Goal: Transaction & Acquisition: Purchase product/service

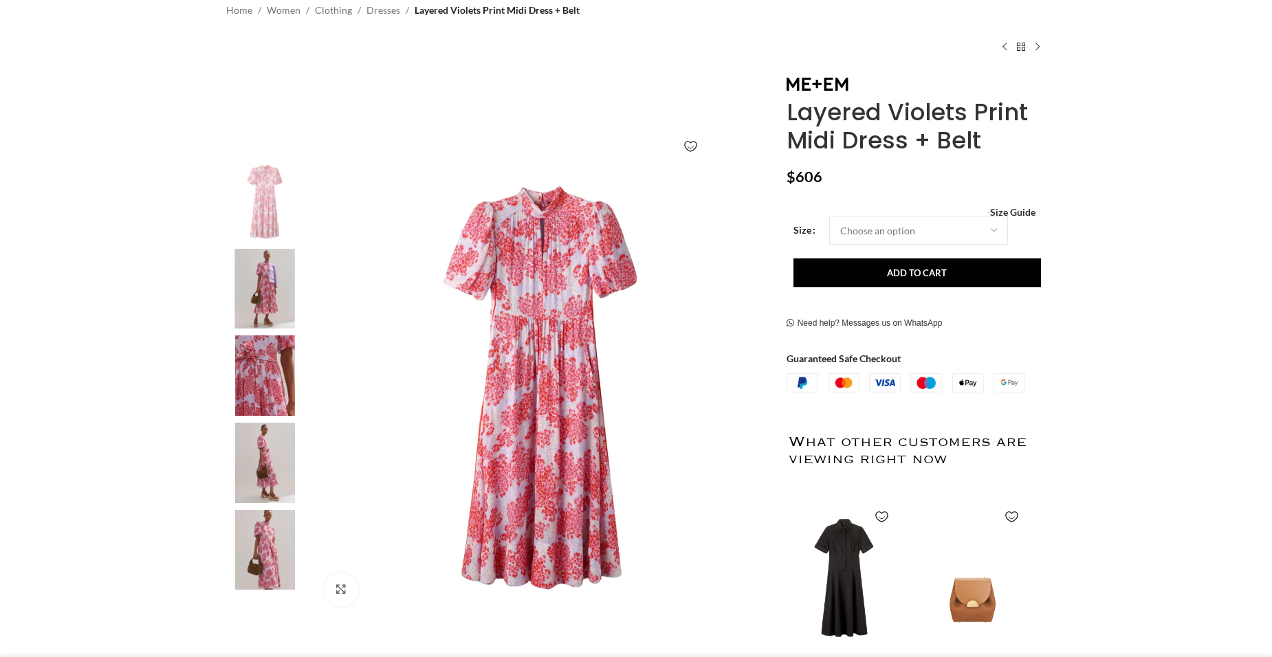
scroll to position [206, 0]
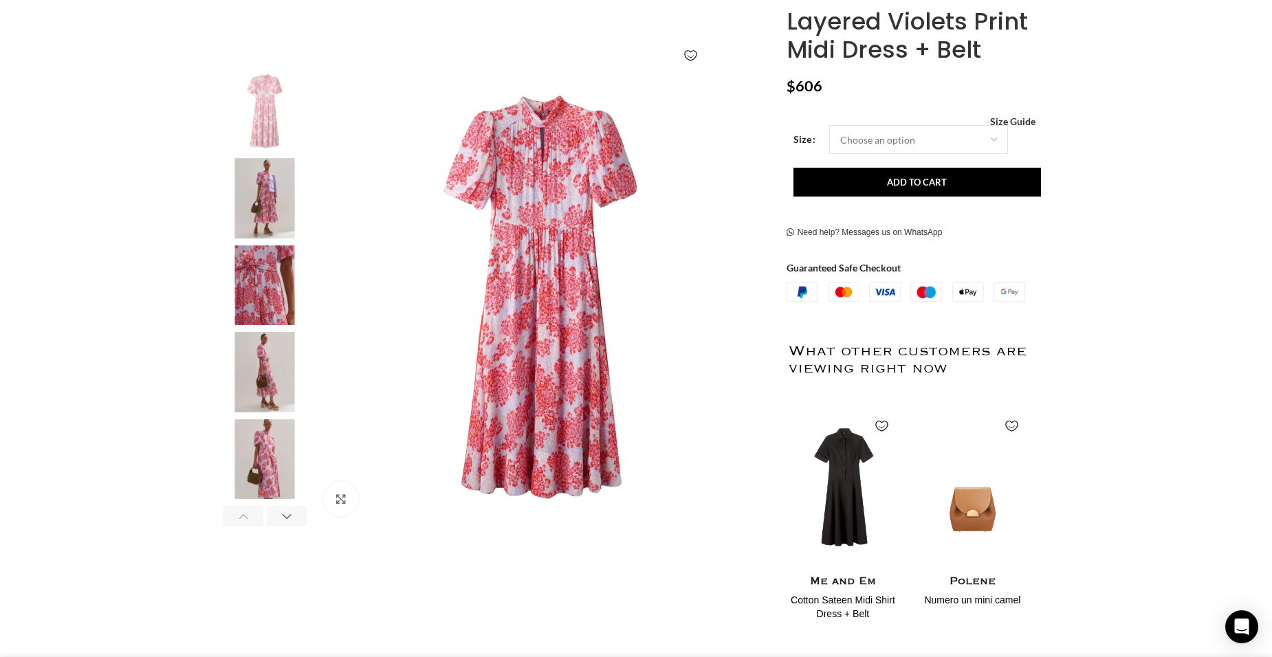
click at [279, 306] on img "3 / 6" at bounding box center [265, 286] width 84 height 80
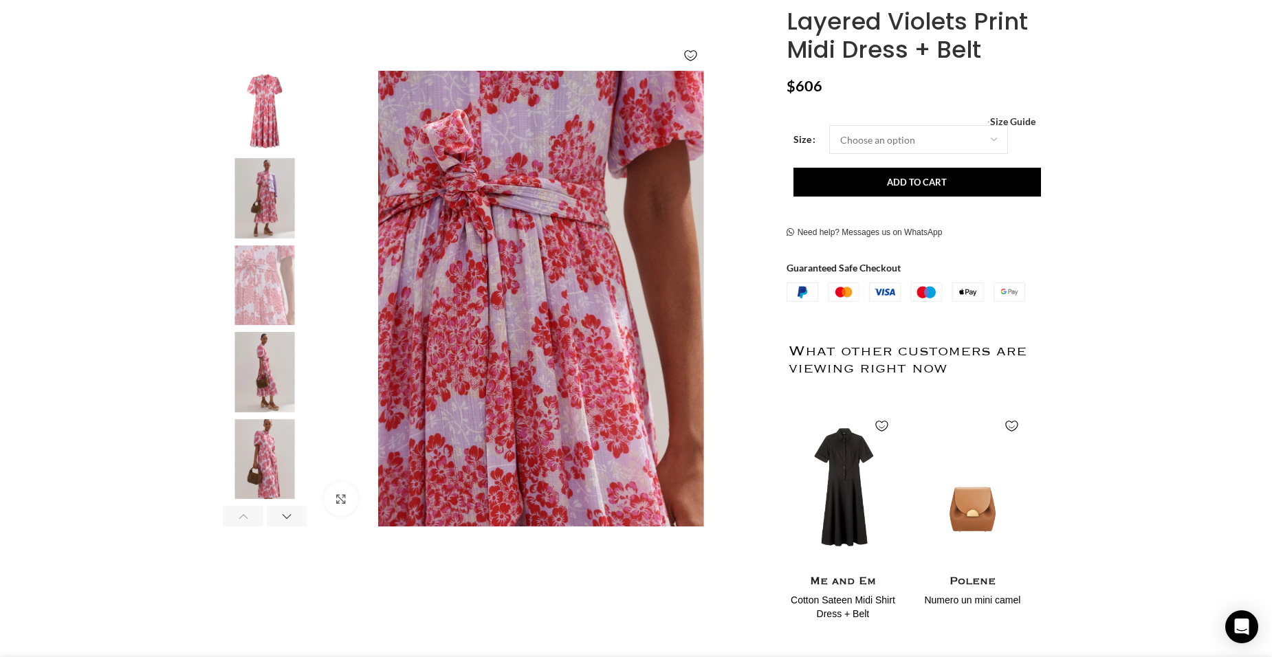
click at [262, 358] on img "4 / 6" at bounding box center [265, 372] width 84 height 80
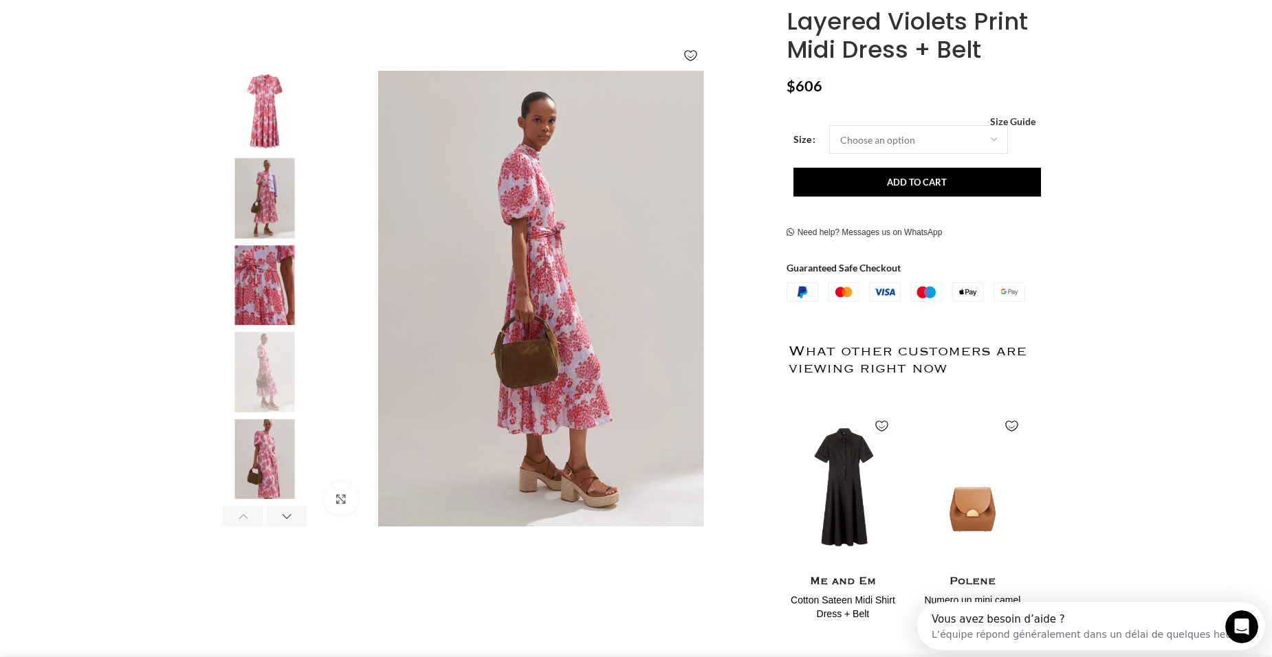
scroll to position [0, 0]
click at [1000, 136] on select "Choose an option 4UK 6UK 8 [GEOGRAPHIC_DATA] 10 [GEOGRAPHIC_DATA] 12 [GEOGRAPHI…" at bounding box center [918, 139] width 179 height 29
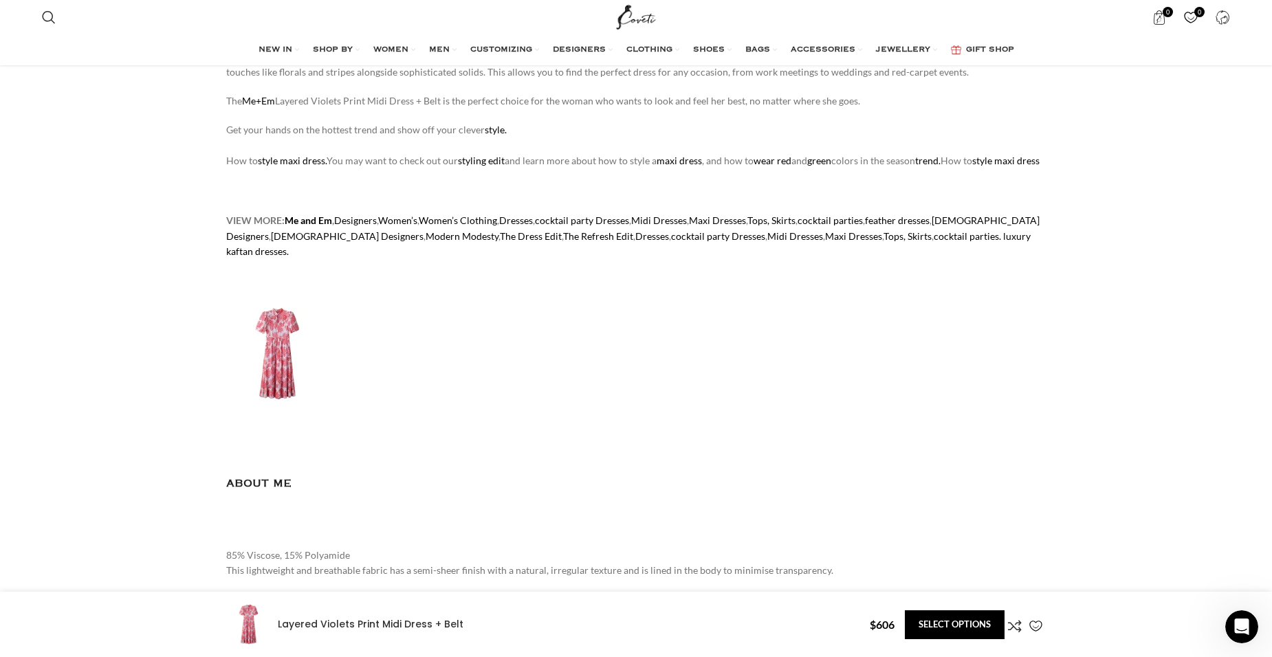
scroll to position [1100, 0]
